Goal: Task Accomplishment & Management: Use online tool/utility

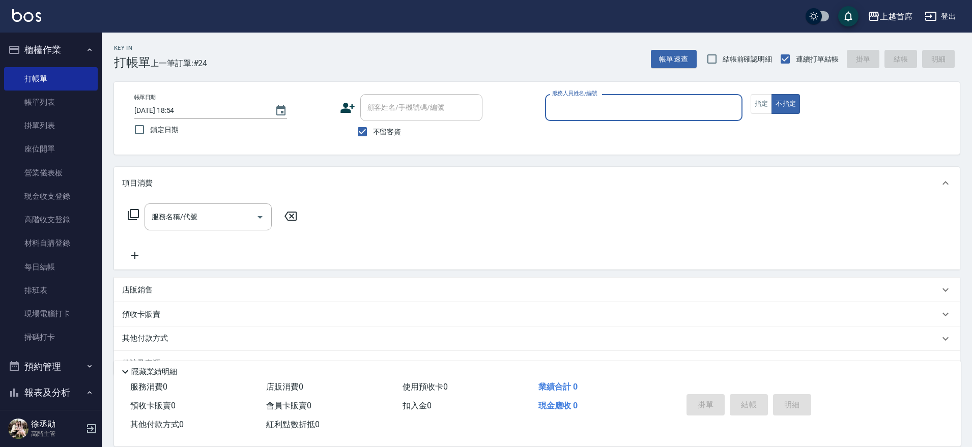
scroll to position [25, 0]
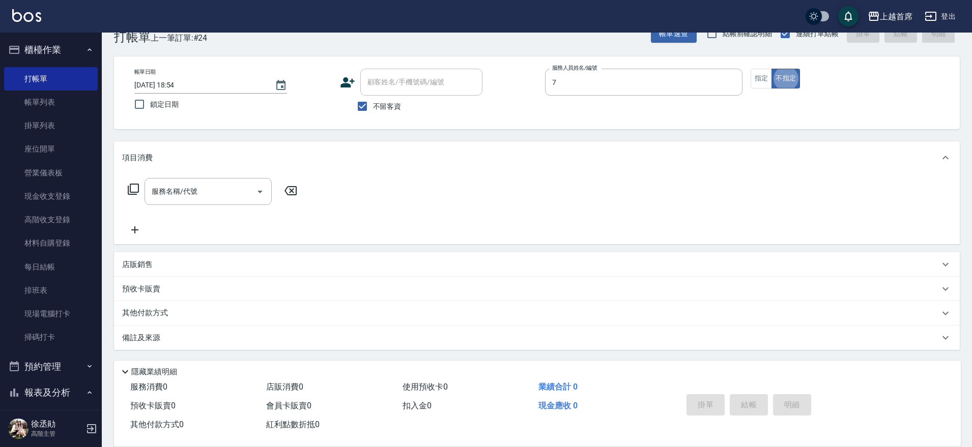
type input "[PERSON_NAME]-7"
type button "false"
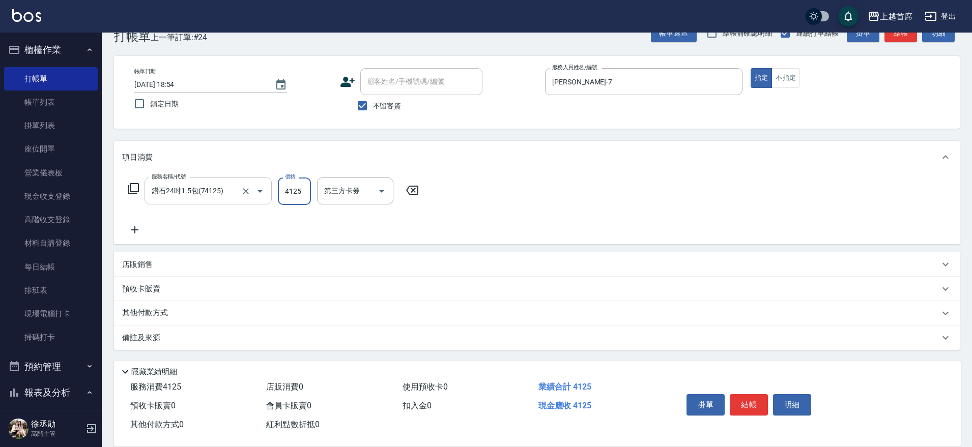
click at [222, 192] on input "鑽石24吋1.5包(74125)" at bounding box center [194, 191] width 90 height 18
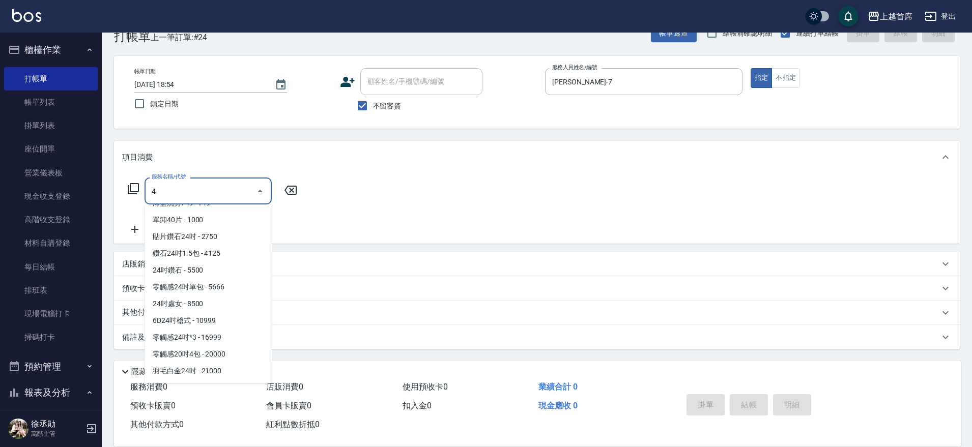
scroll to position [0, 0]
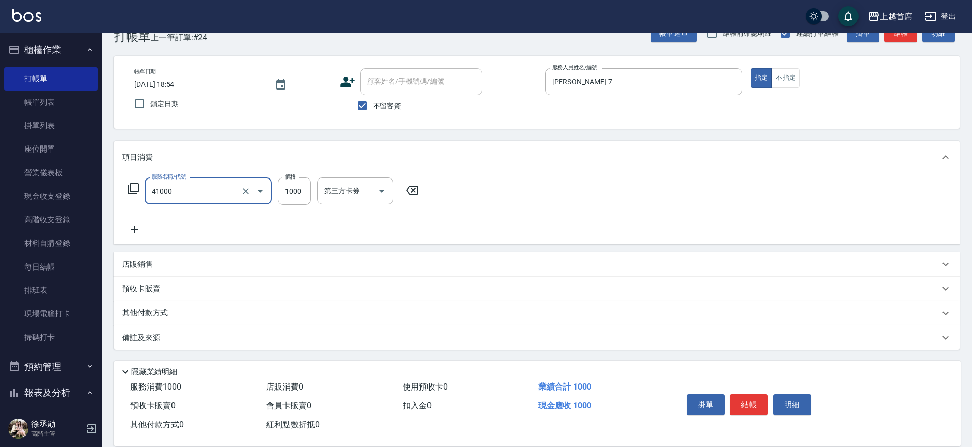
type input "漂染1000(41000)"
click at [145, 311] on p "其他付款方式" at bounding box center [147, 313] width 51 height 11
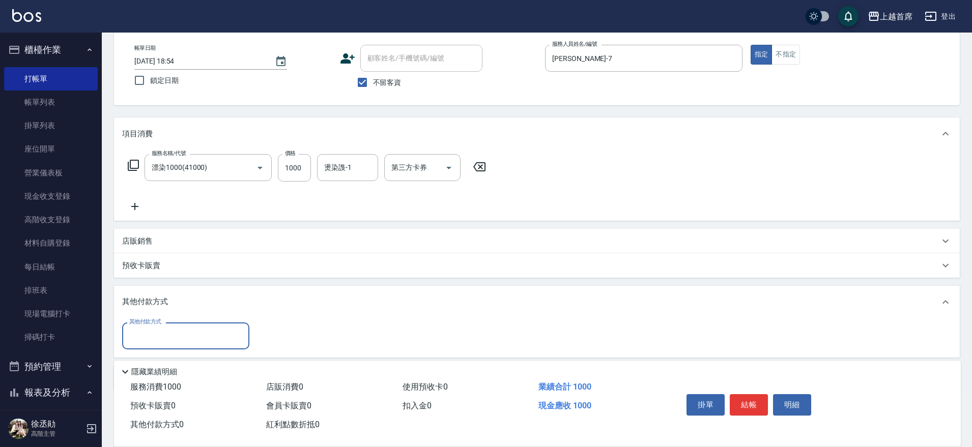
scroll to position [90, 0]
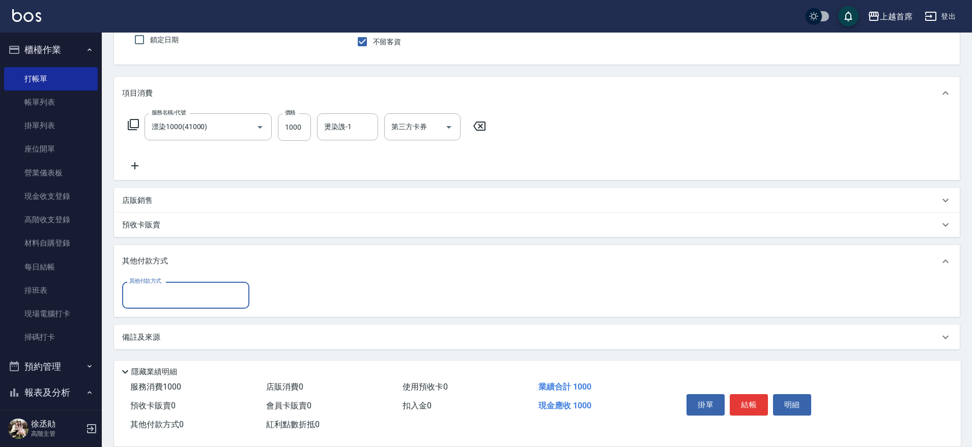
click at [168, 301] on input "其他付款方式" at bounding box center [186, 296] width 118 height 18
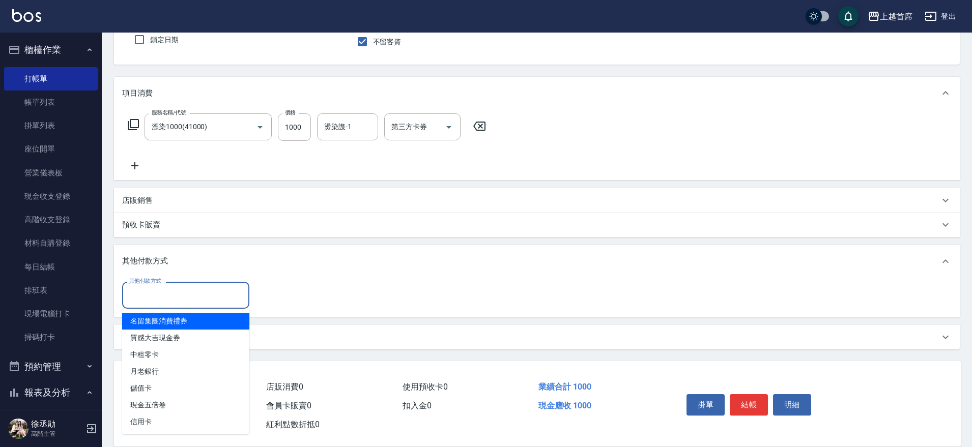
click at [174, 325] on span "名留集團消費禮券" at bounding box center [185, 321] width 127 height 17
type input "名留集團消費禮券"
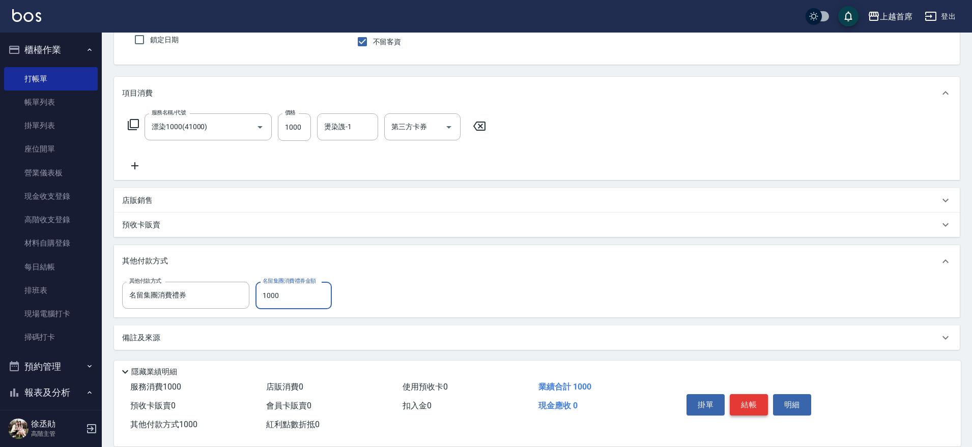
type input "1000"
click at [750, 402] on button "結帳" at bounding box center [749, 404] width 38 height 21
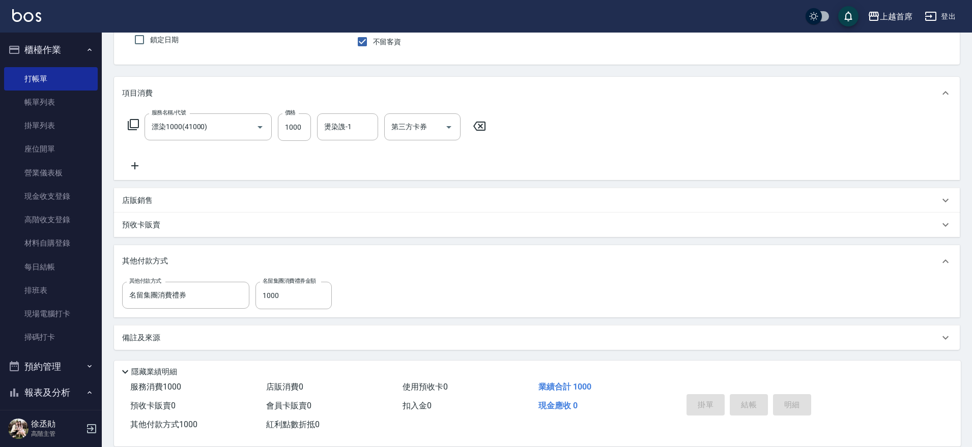
type input "[DATE] 19:53"
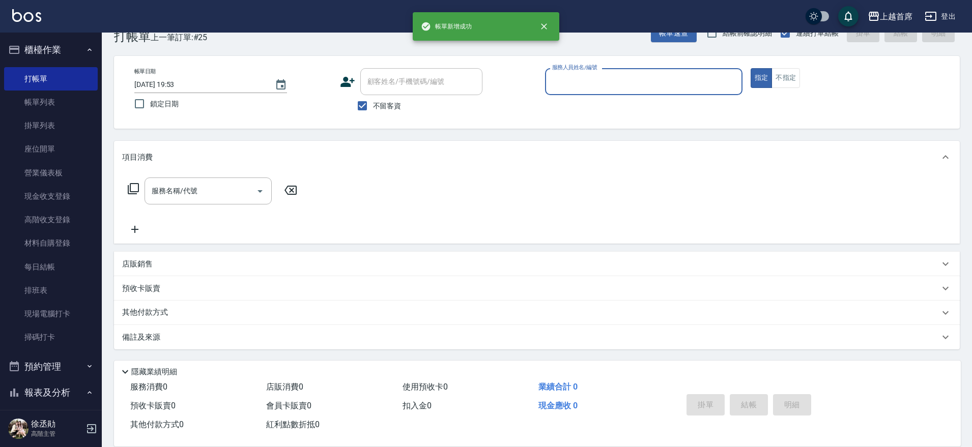
scroll to position [26, 0]
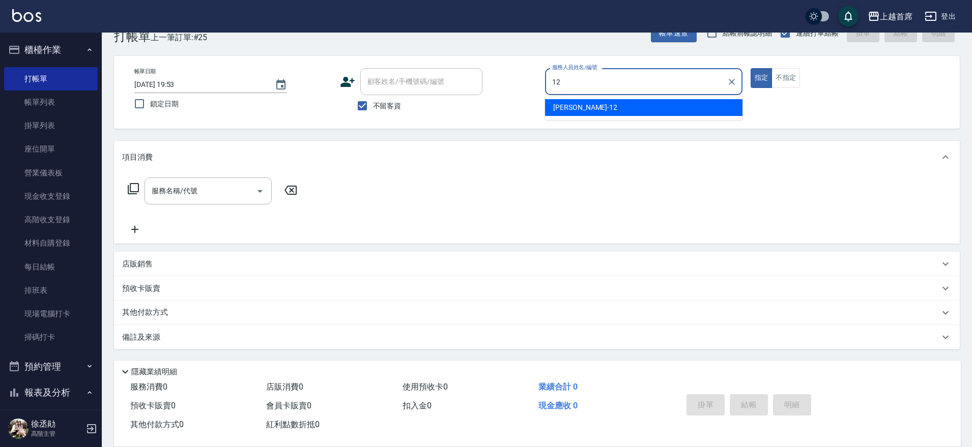
type input "[PERSON_NAME]-12"
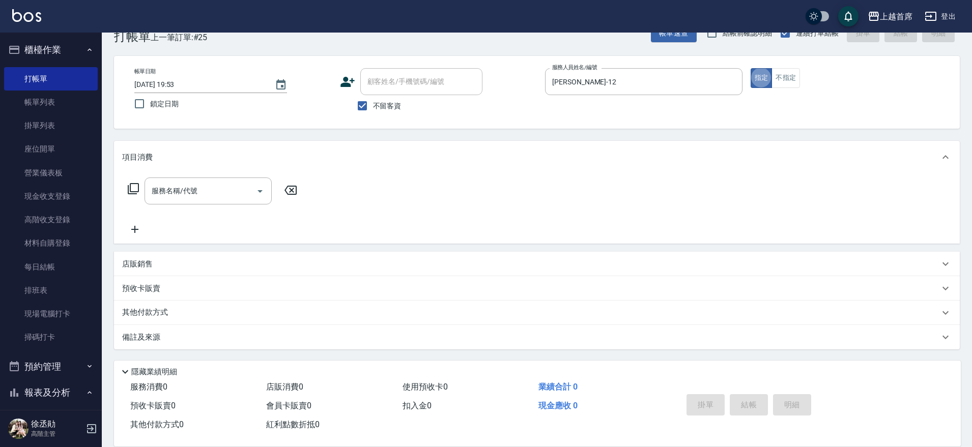
type button "true"
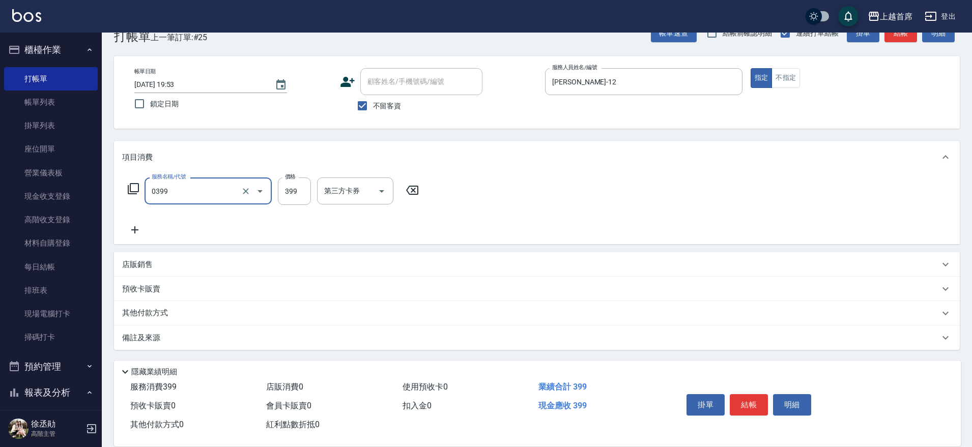
type input "海鹽洗髮(0399)"
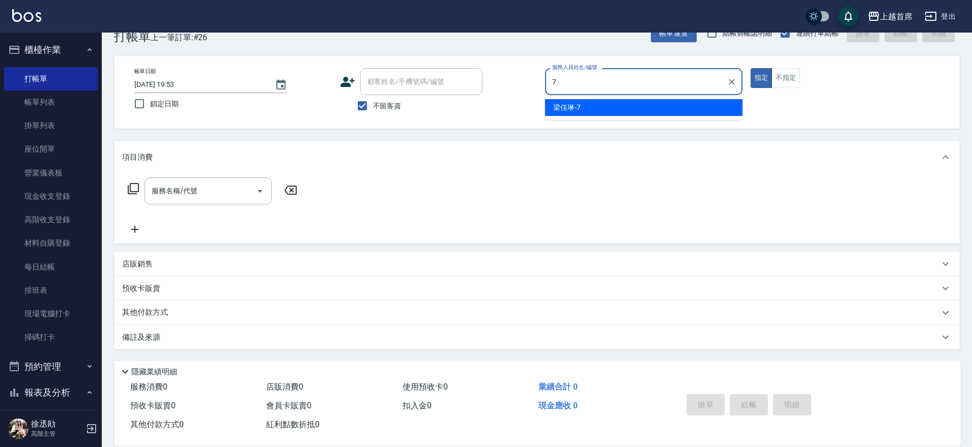
type input "[PERSON_NAME]-7"
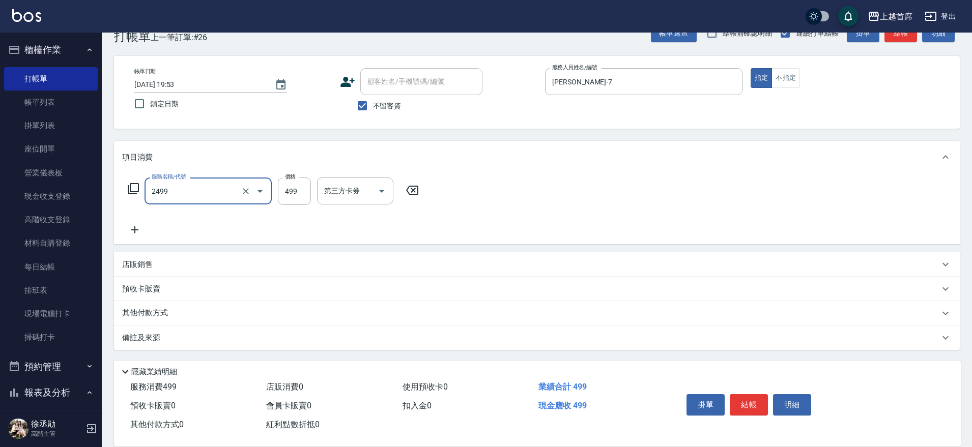
type input "499海鹽洗剪套餐(2499)"
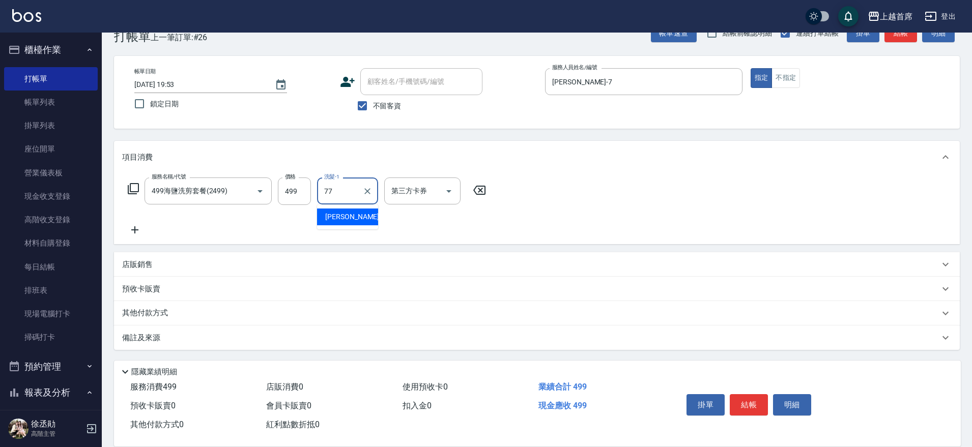
type input "[PERSON_NAME]-77"
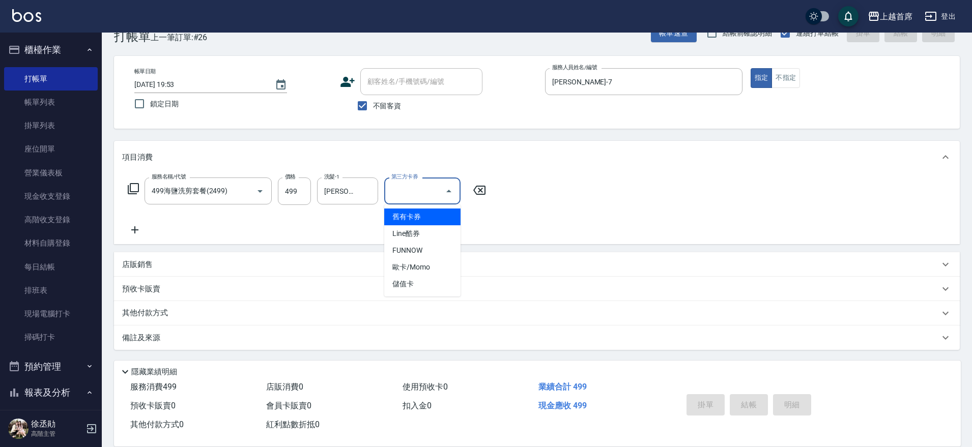
type input "舊有卡券"
click at [751, 68] on button "指定" at bounding box center [762, 78] width 22 height 20
type input "[DATE] 19:55"
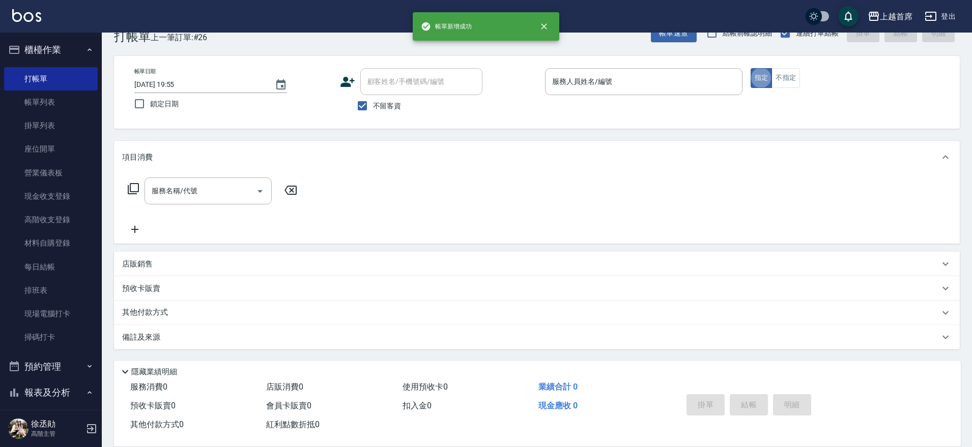
type input "0"
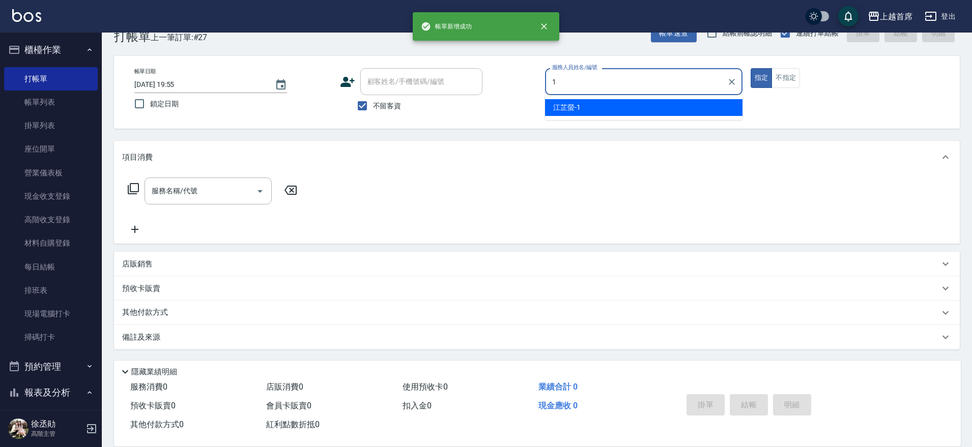
type input "[PERSON_NAME]-1"
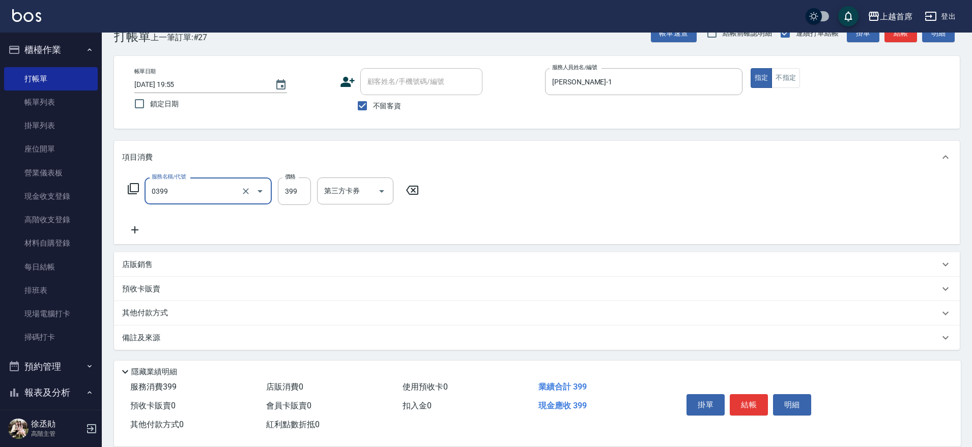
type input "海鹽洗髮(0399)"
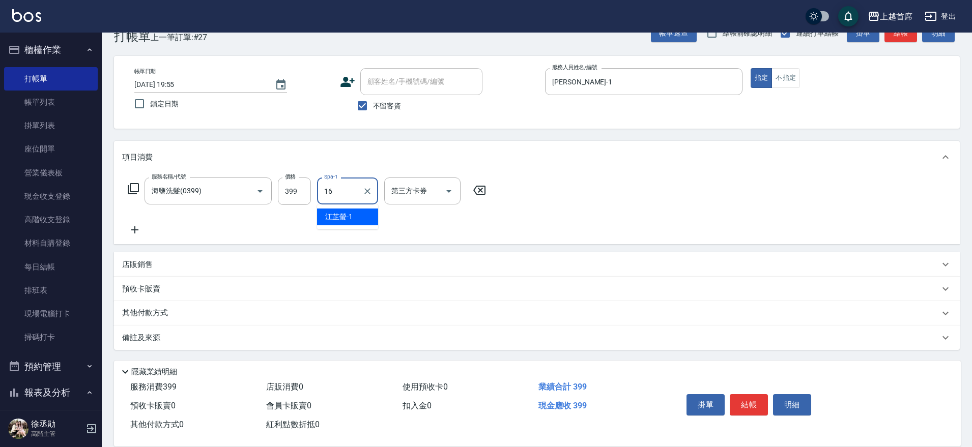
type input "[PERSON_NAME]-16"
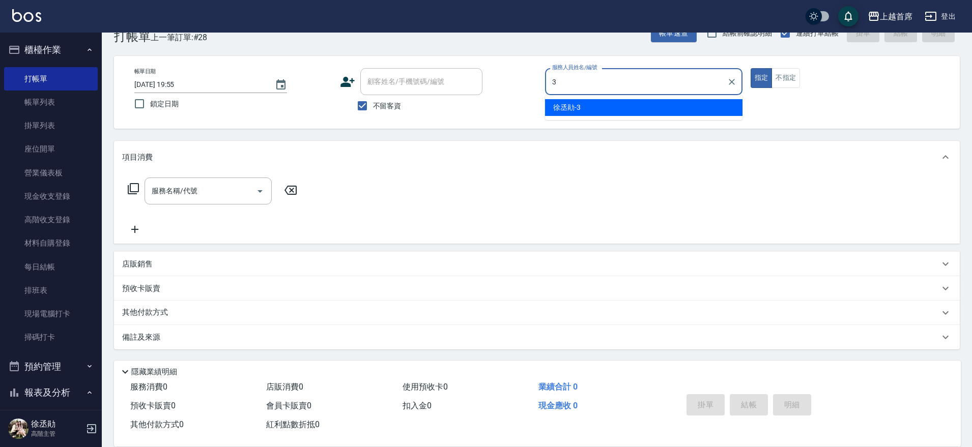
type input "[PERSON_NAME]-3"
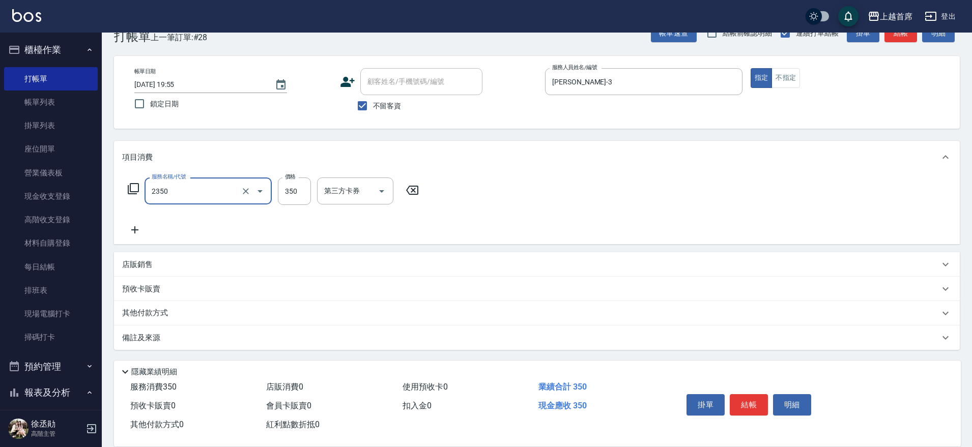
type input "不指定洗剪350(2350)"
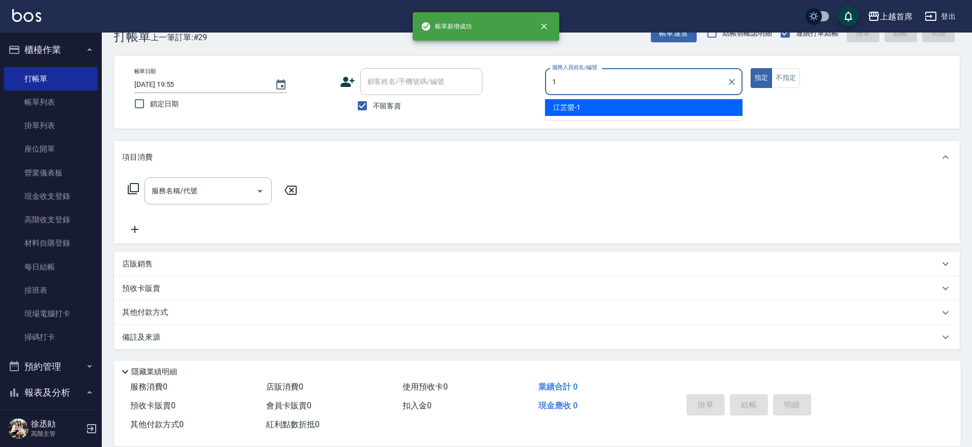
type input "[PERSON_NAME]-1"
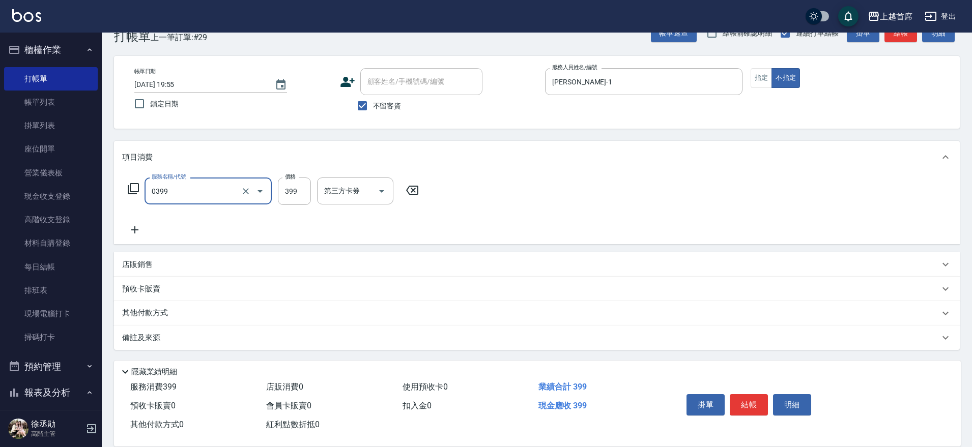
type input "海鹽洗髮(0399)"
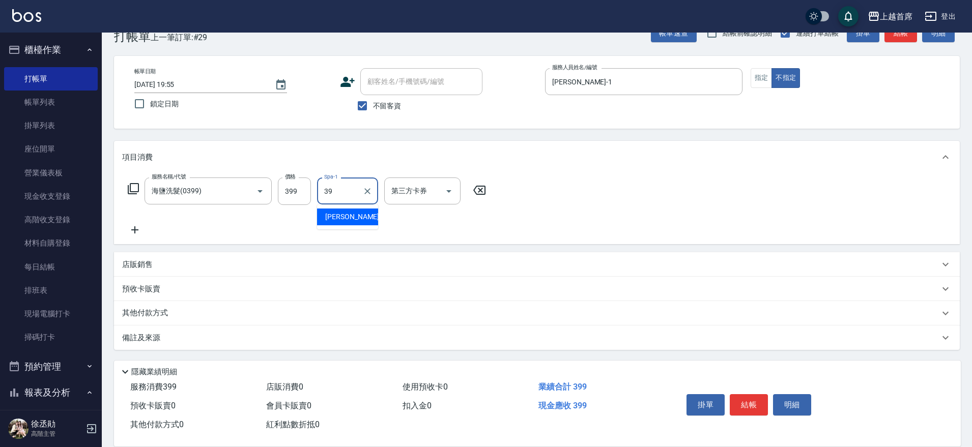
type input "[PERSON_NAME]-39"
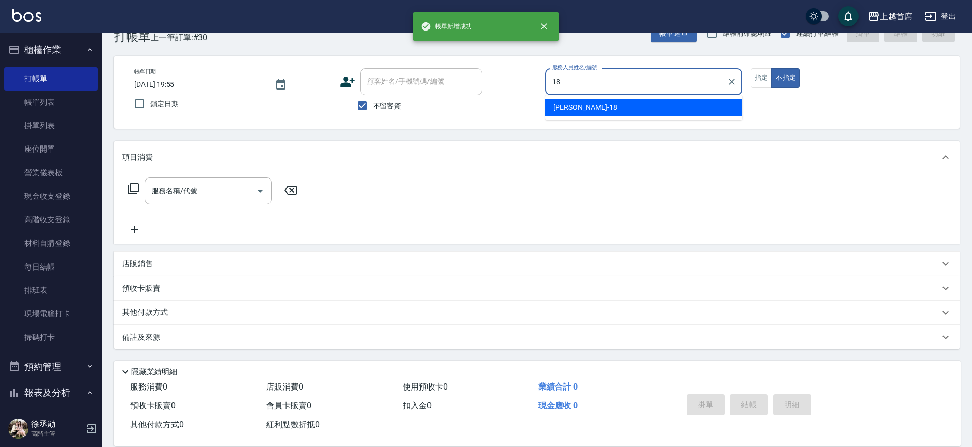
type input "Linda-18"
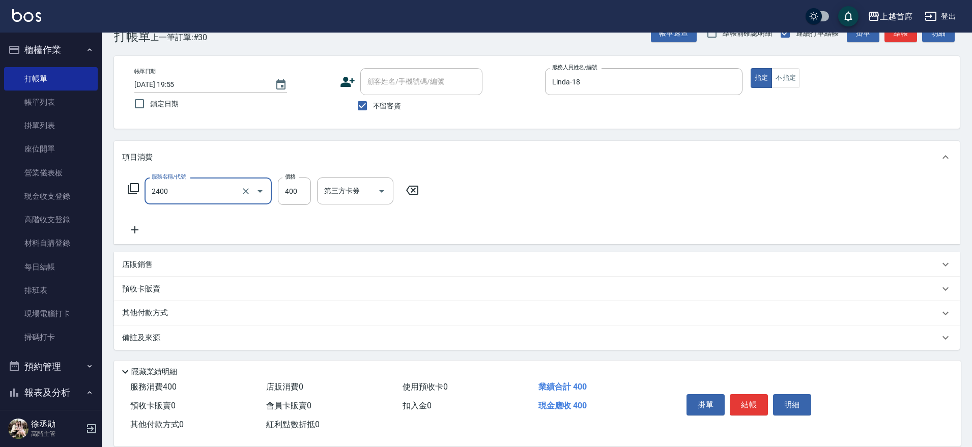
type input "指定一般洗剪400(2400)"
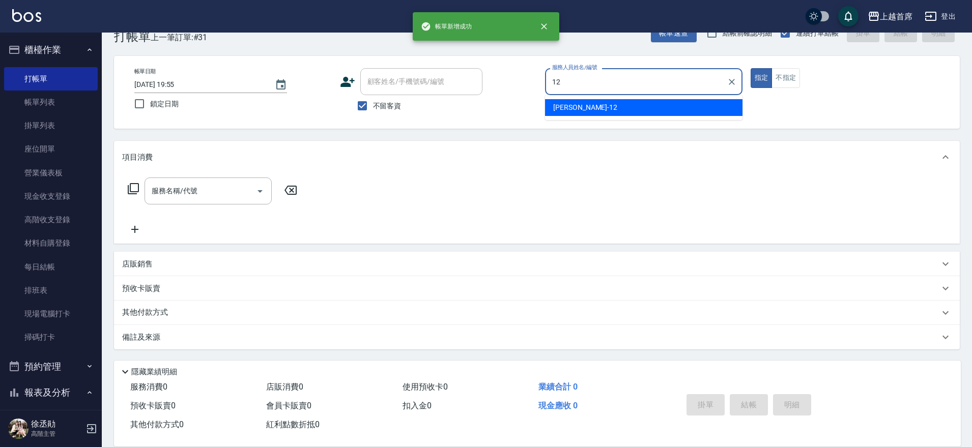
type input "[PERSON_NAME]-12"
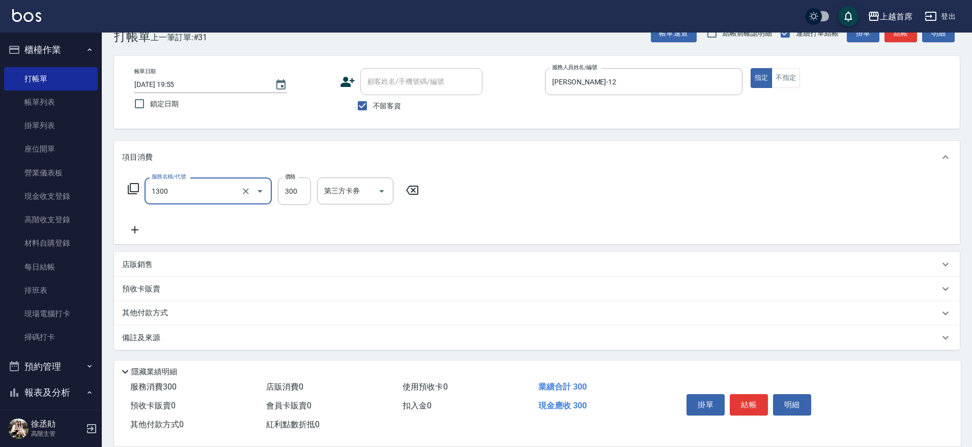
type input "洗髮(1300)"
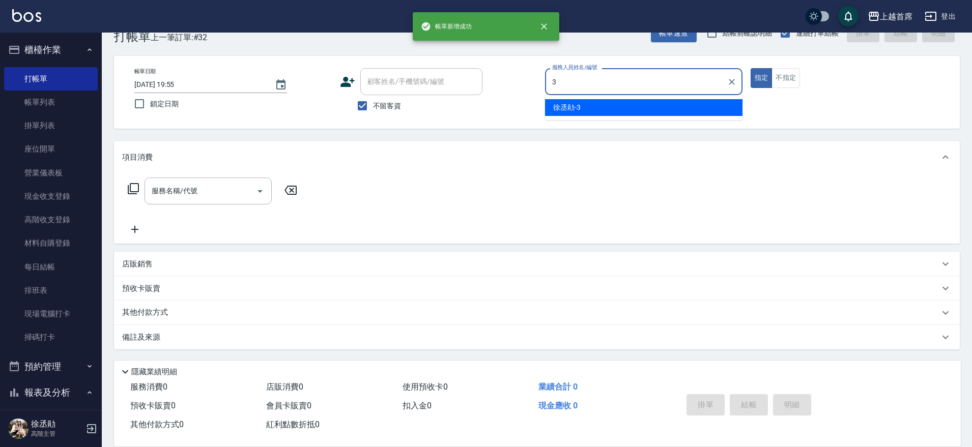
type input "[PERSON_NAME]-3"
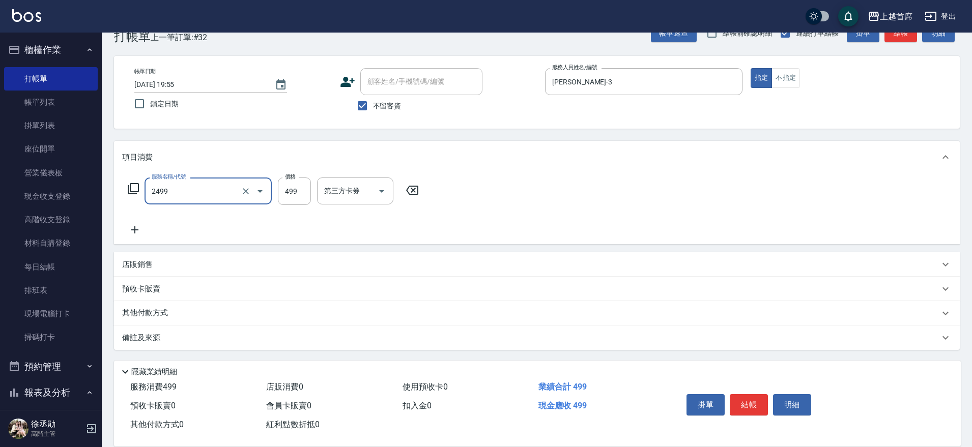
type input "499海鹽洗剪套餐(2499)"
drag, startPoint x: 143, startPoint y: 261, endPoint x: 117, endPoint y: 254, distance: 26.7
click at [143, 261] on p "店販銷售" at bounding box center [137, 265] width 31 height 11
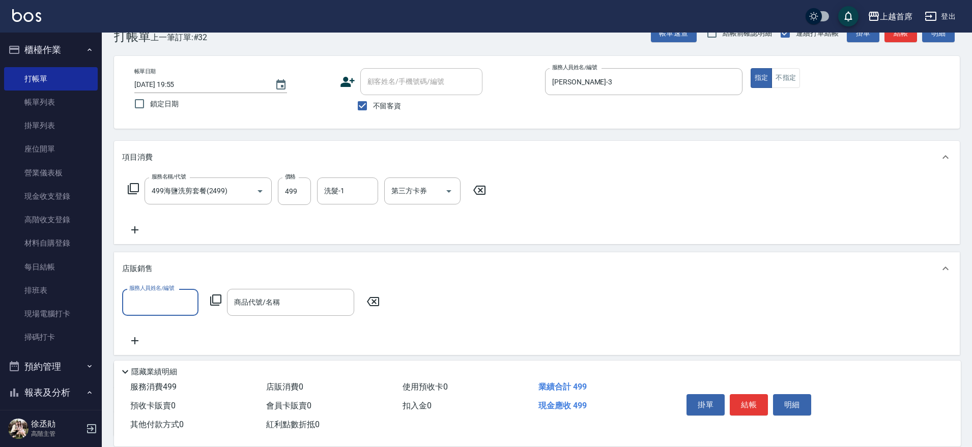
scroll to position [0, 0]
type input "[PERSON_NAME]-3"
type input "2"
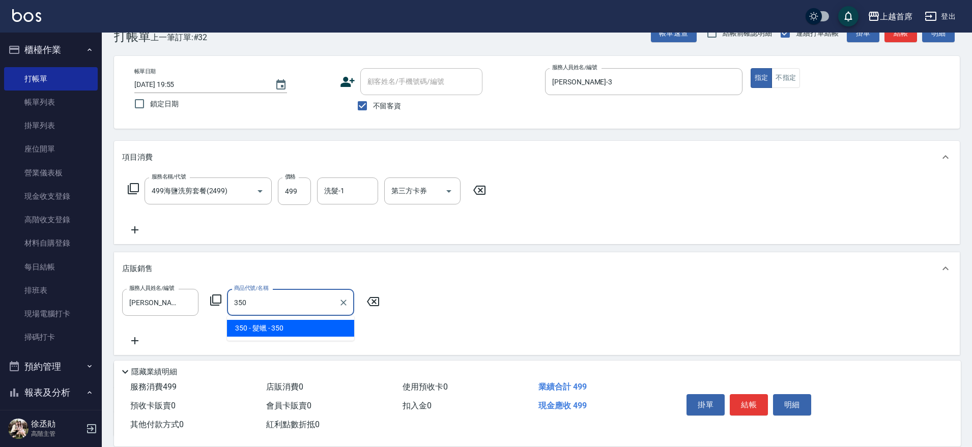
type input "髮蠟"
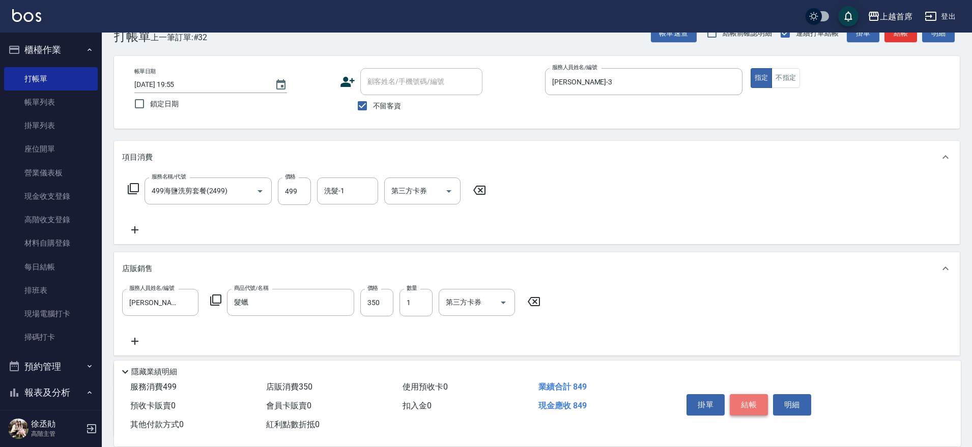
click at [758, 397] on button "結帳" at bounding box center [749, 404] width 38 height 21
type input "[DATE] 19:56"
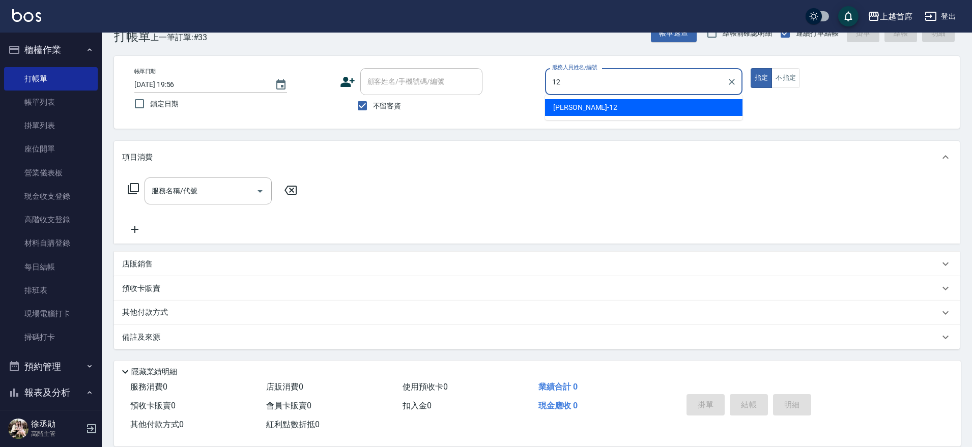
type input "[PERSON_NAME]-12"
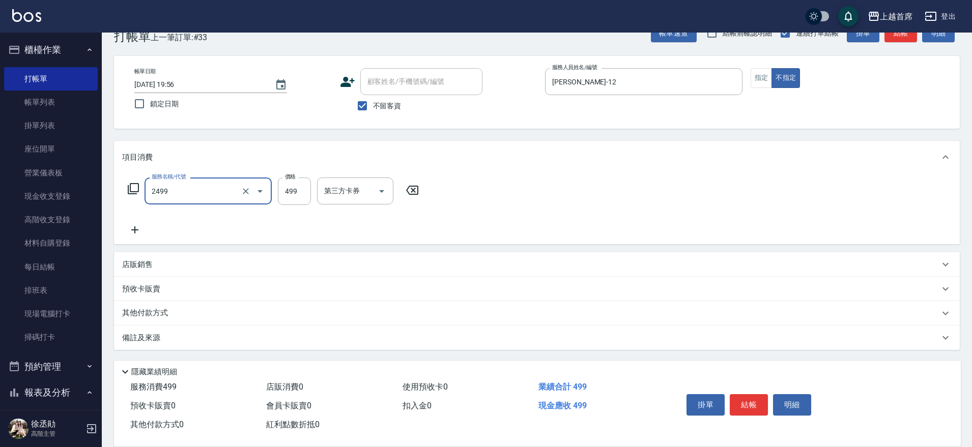
type input "499海鹽洗剪套餐(2499)"
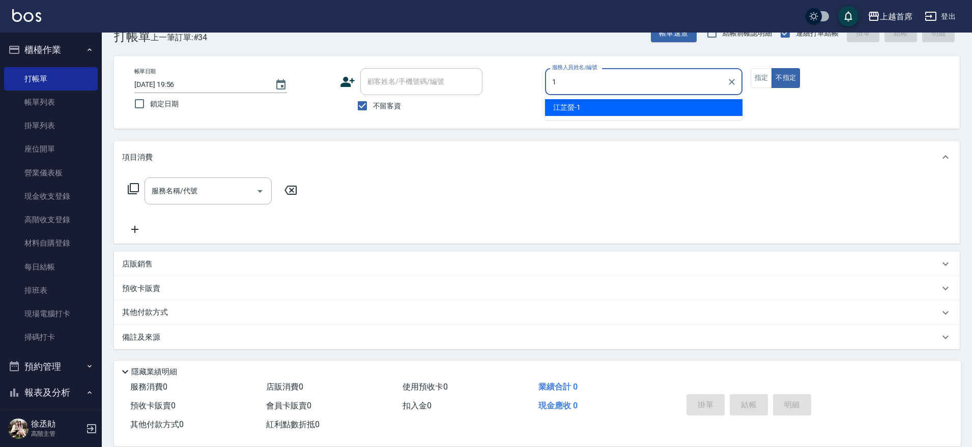
type input "[PERSON_NAME]-1"
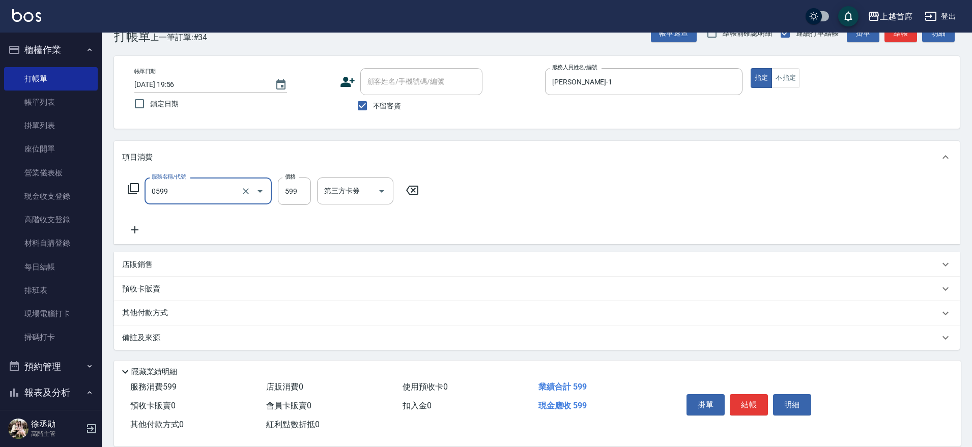
type input "[PERSON_NAME]spa(0599)"
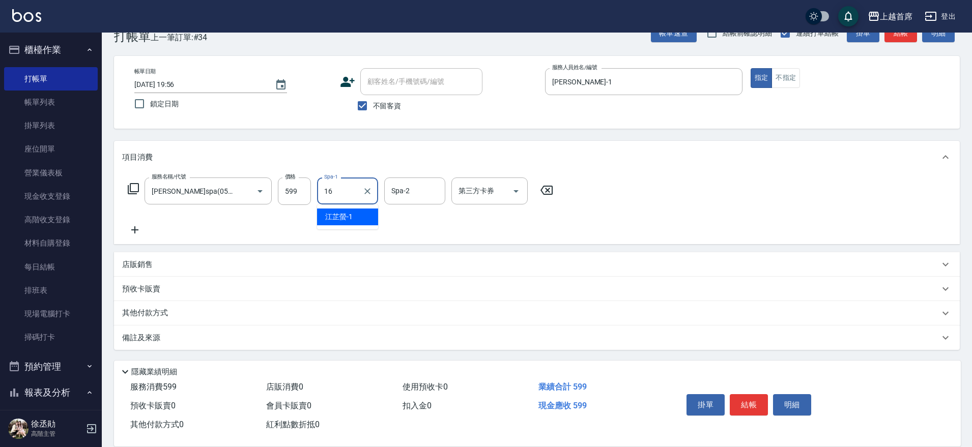
type input "[PERSON_NAME]-16"
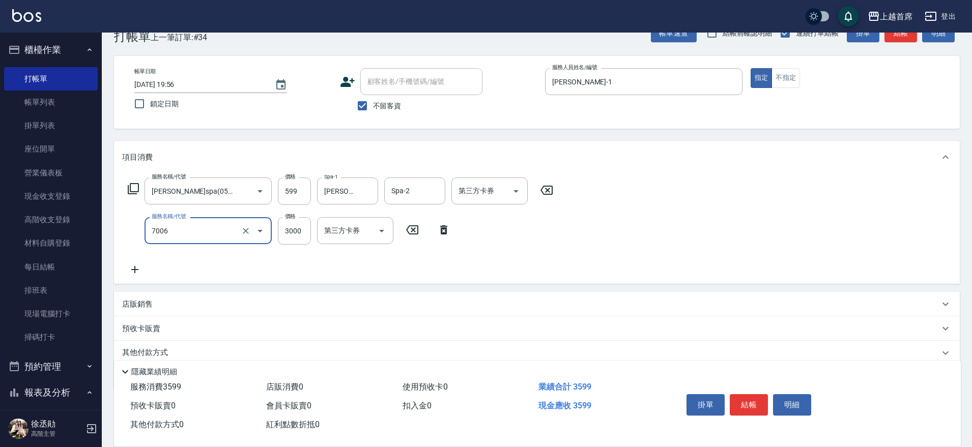
type input "重整1組20片(7006)"
type input "6000"
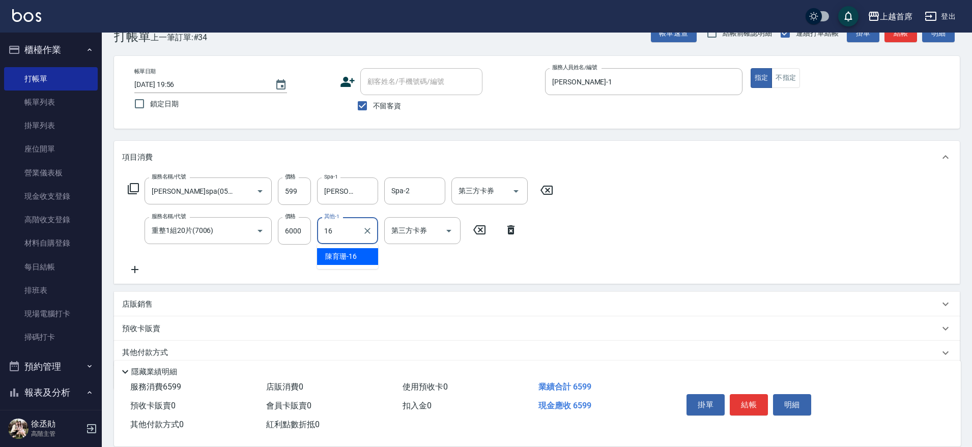
type input "[PERSON_NAME]-16"
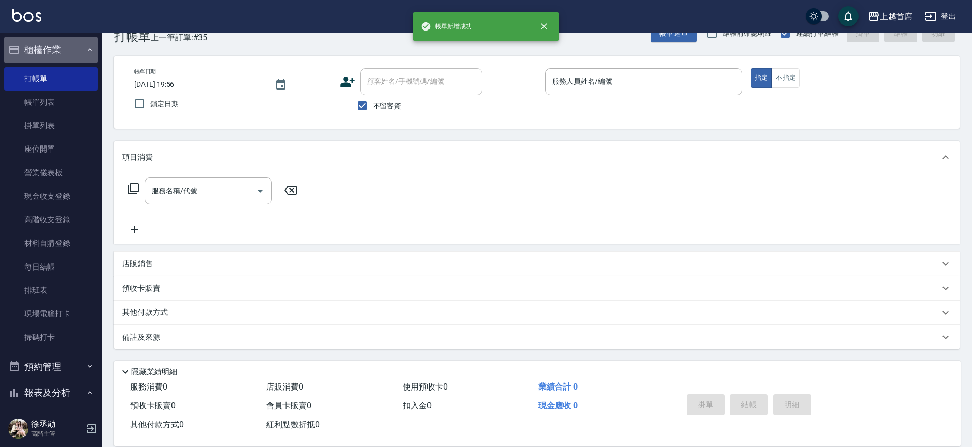
click at [71, 51] on button "櫃檯作業" at bounding box center [51, 50] width 94 height 26
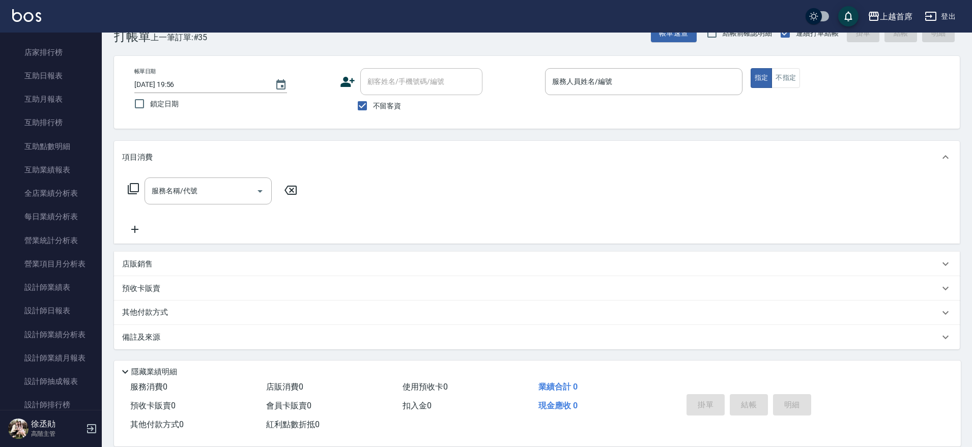
scroll to position [254, 0]
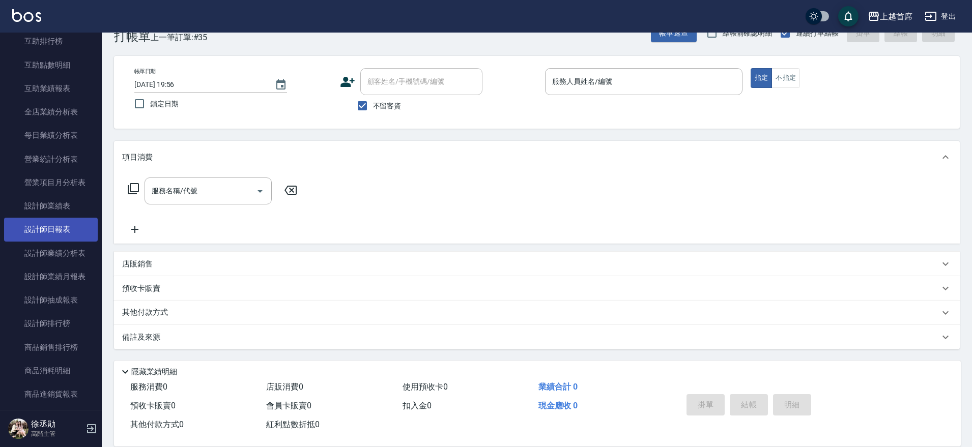
click at [71, 230] on link "設計師日報表" at bounding box center [51, 229] width 94 height 23
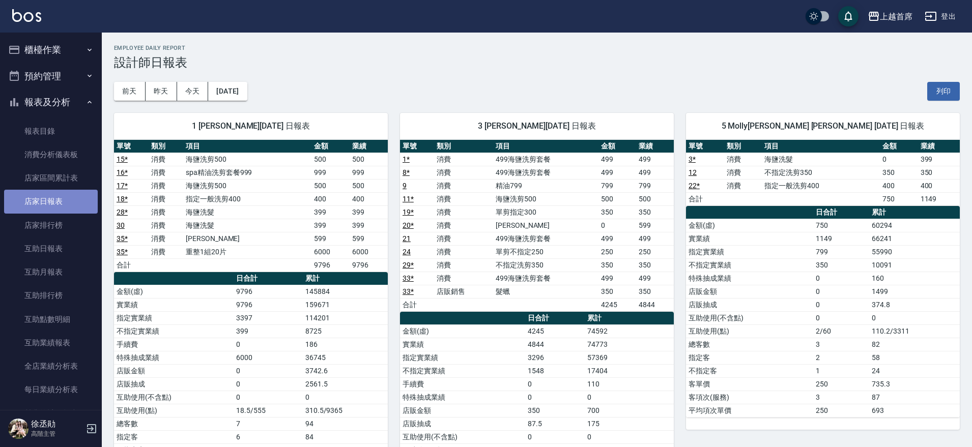
click at [65, 201] on link "店家日報表" at bounding box center [51, 201] width 94 height 23
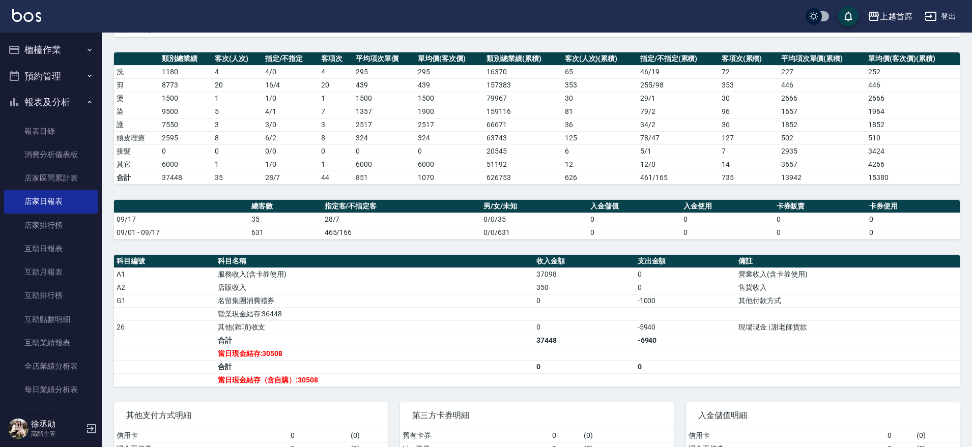
scroll to position [127, 0]
